Goal: Use online tool/utility

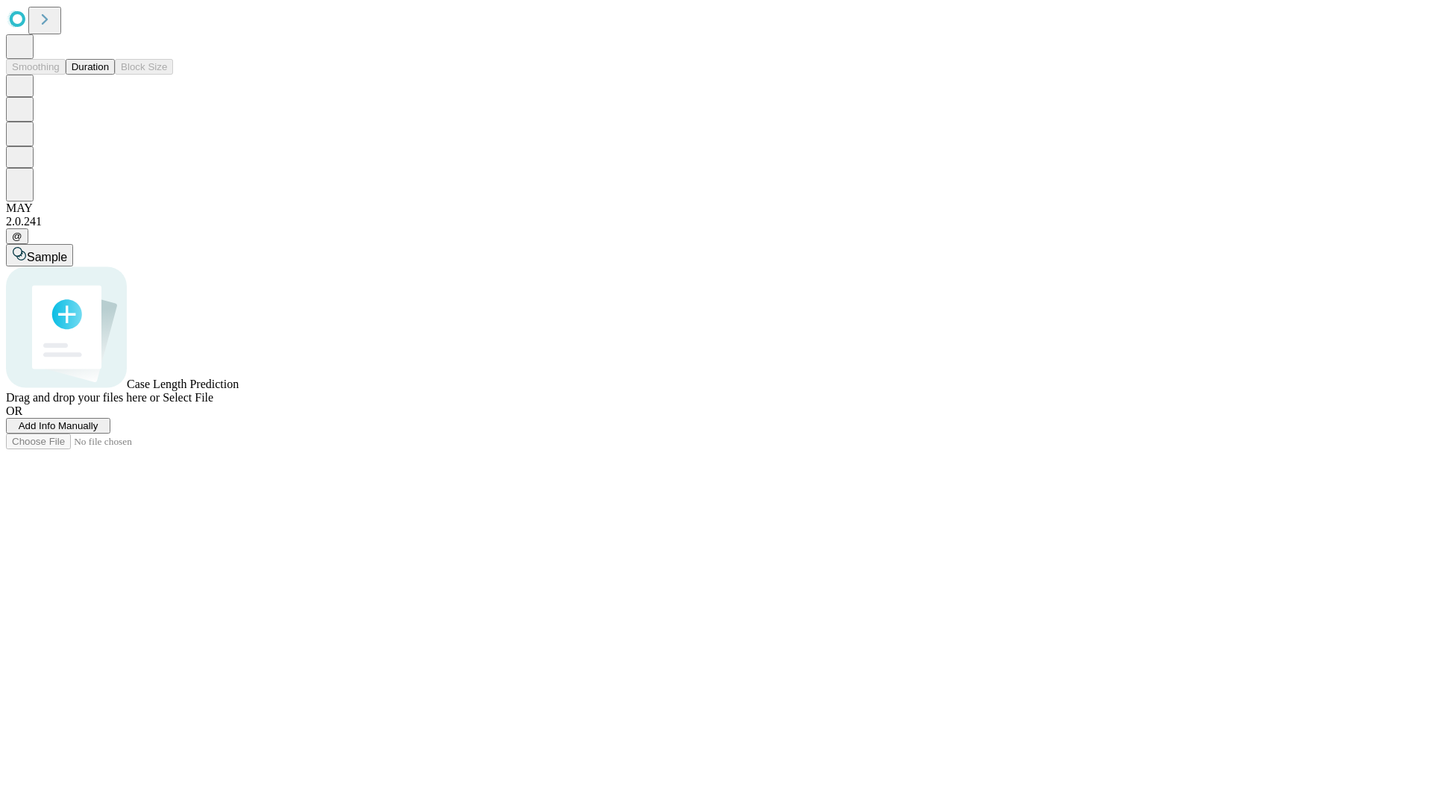
click at [109, 75] on button "Duration" at bounding box center [90, 67] width 49 height 16
click at [67, 251] on span "Sample" at bounding box center [47, 257] width 40 height 13
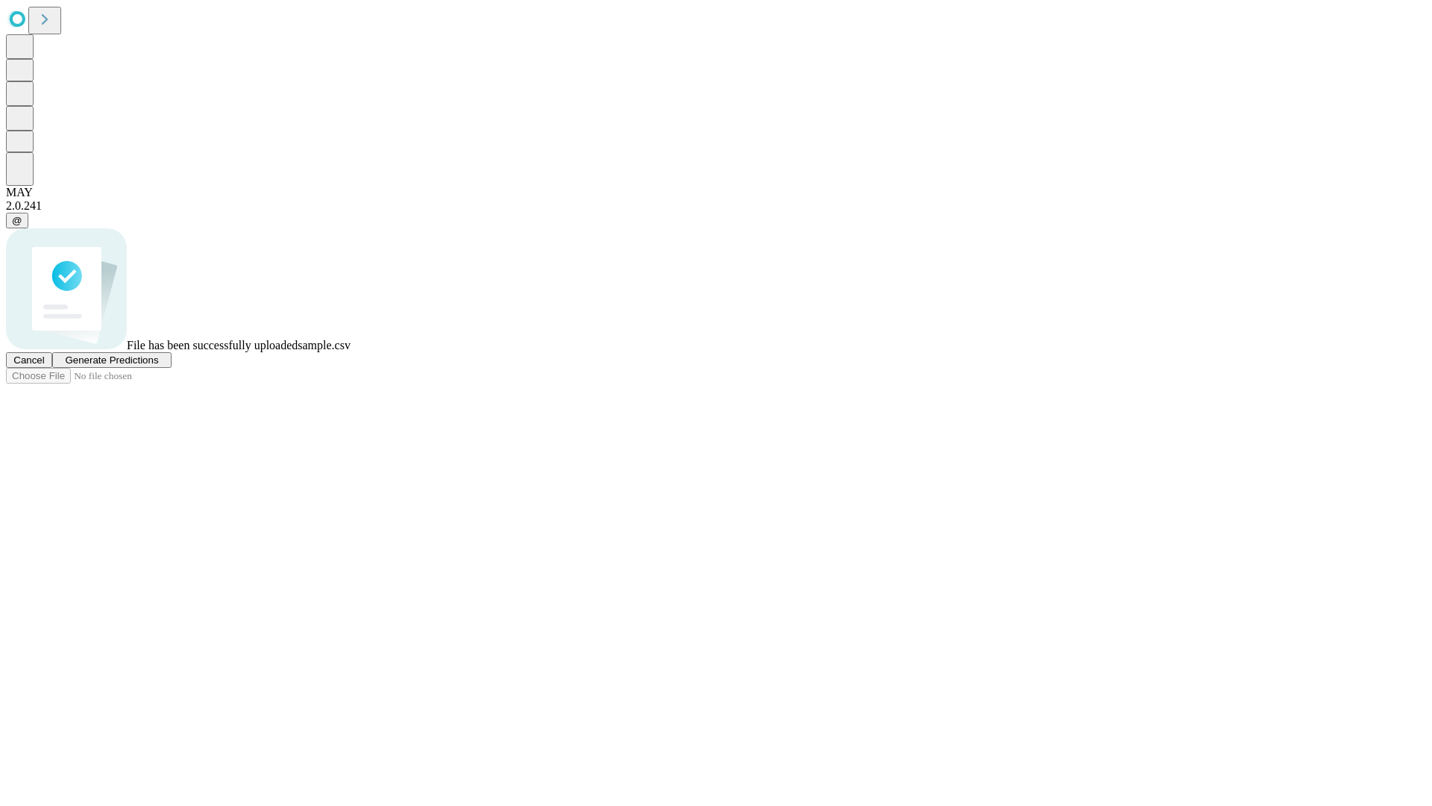
click at [158, 366] on span "Generate Predictions" at bounding box center [111, 359] width 93 height 11
